Goal: Task Accomplishment & Management: Use online tool/utility

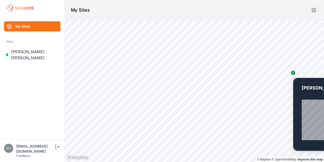
click at [293, 74] on div "Map marker" at bounding box center [293, 73] width 4 height 4
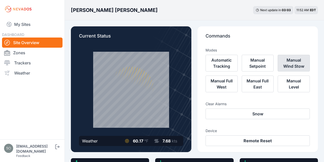
click at [290, 64] on button "Manual Wind Stow" at bounding box center [294, 63] width 32 height 17
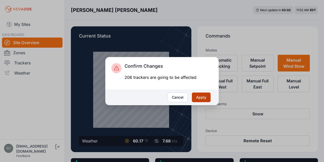
click at [207, 99] on button "Apply" at bounding box center [201, 97] width 19 height 10
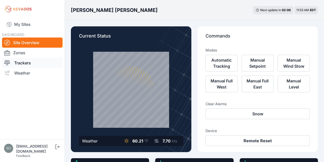
click at [36, 60] on link "Trackers" at bounding box center [32, 63] width 61 height 10
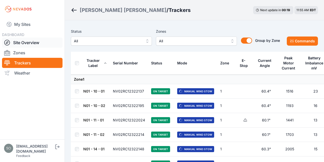
click at [36, 45] on link "Site Overview" at bounding box center [32, 42] width 61 height 10
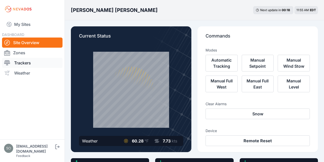
click at [32, 63] on link "Trackers" at bounding box center [32, 63] width 61 height 10
